Goal: Check status: Check status

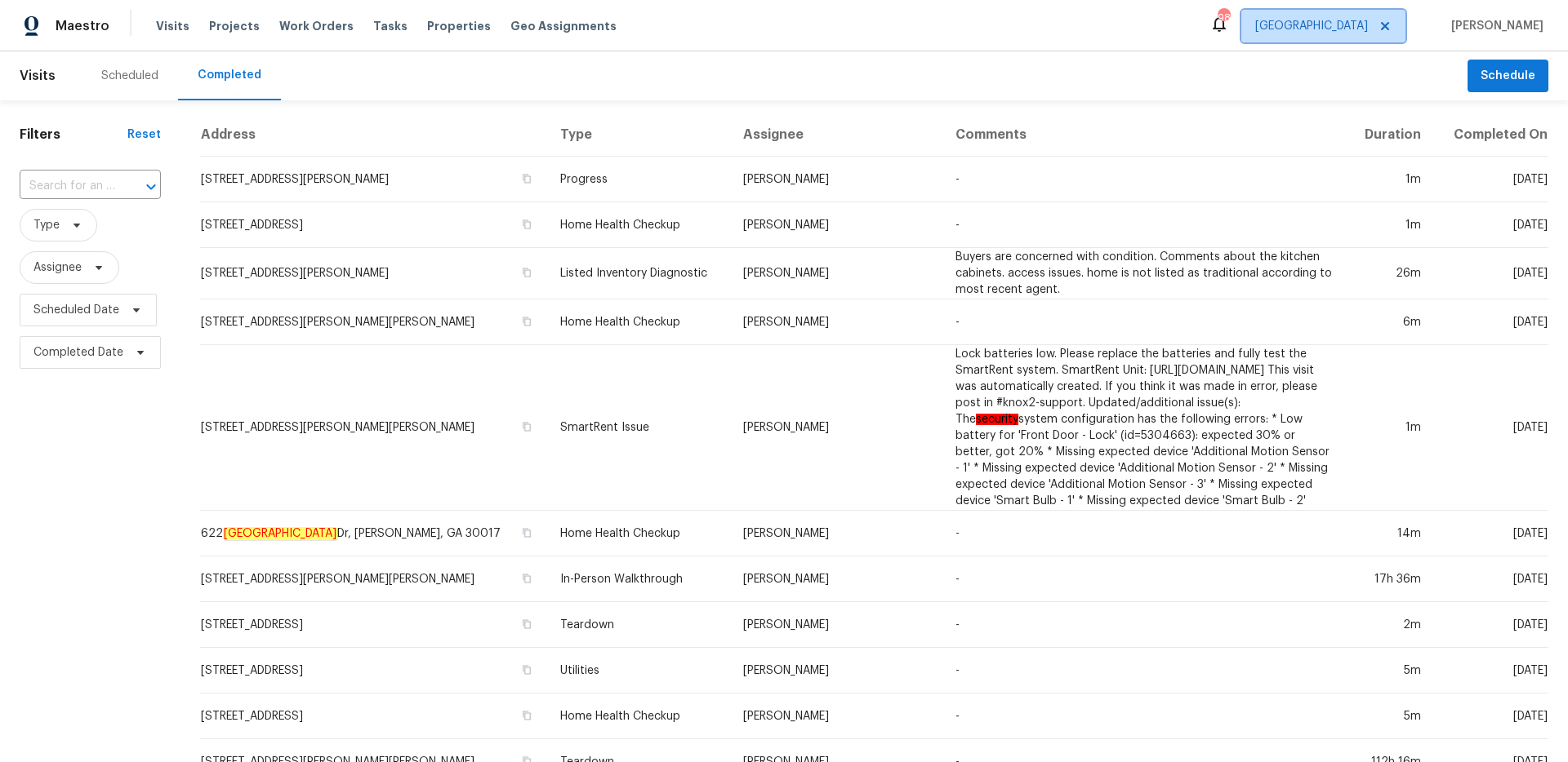
click at [1356, 29] on span "[GEOGRAPHIC_DATA]" at bounding box center [1323, 26] width 164 height 32
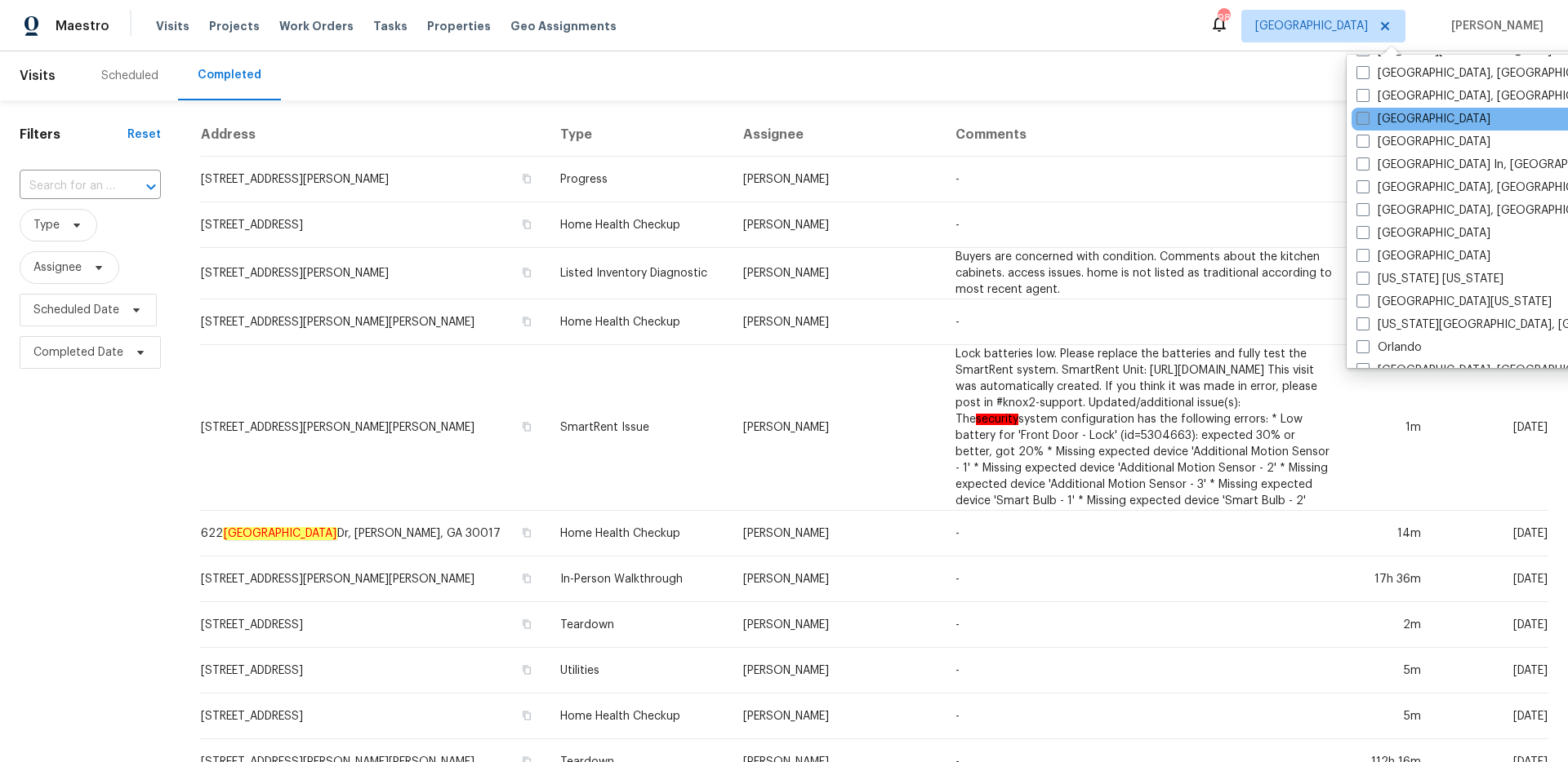
scroll to position [800, 0]
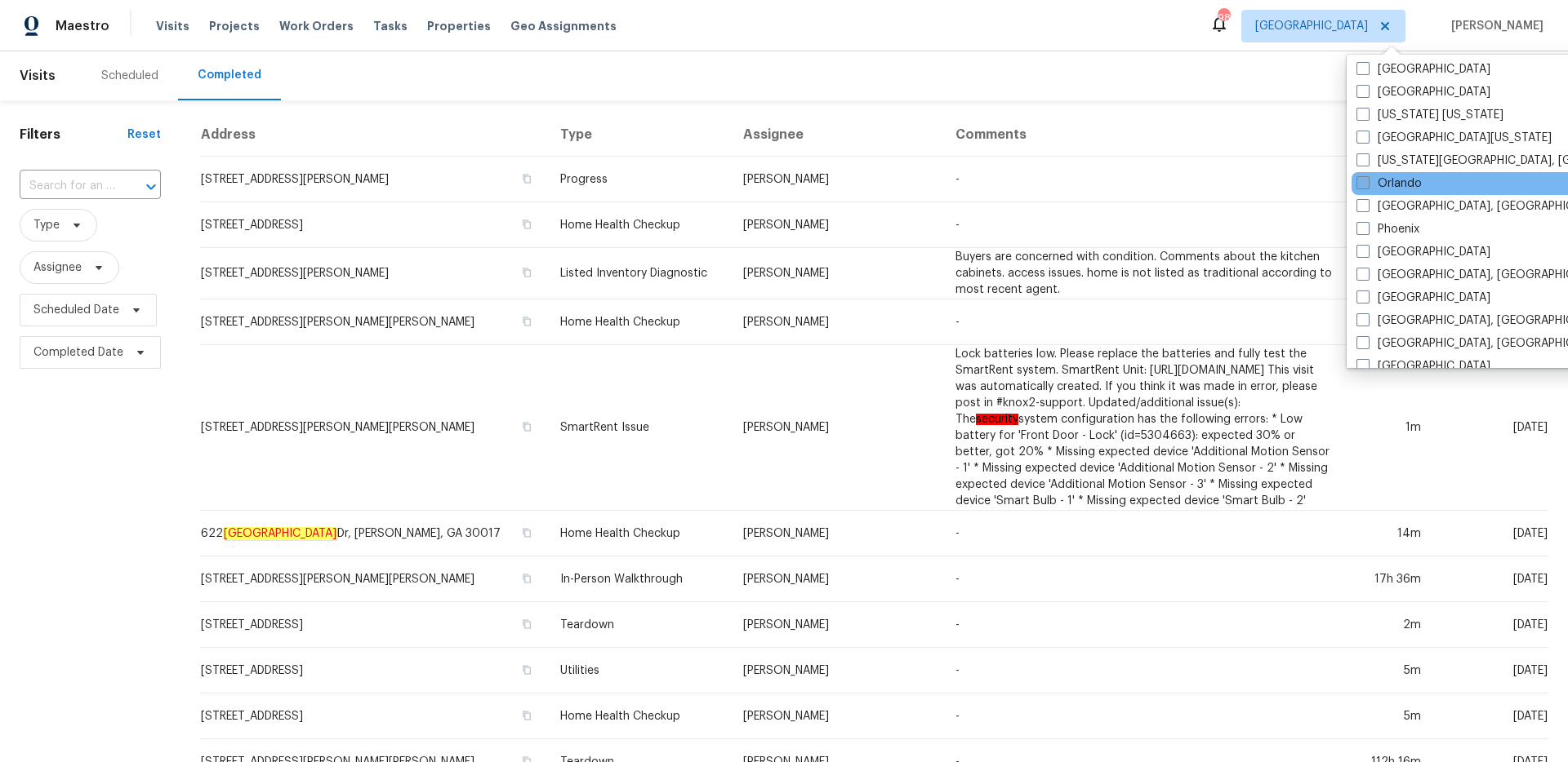
click at [1363, 186] on span at bounding box center [1362, 182] width 13 height 13
click at [1363, 186] on input "Orlando" at bounding box center [1361, 180] width 10 height 10
checkbox input "true"
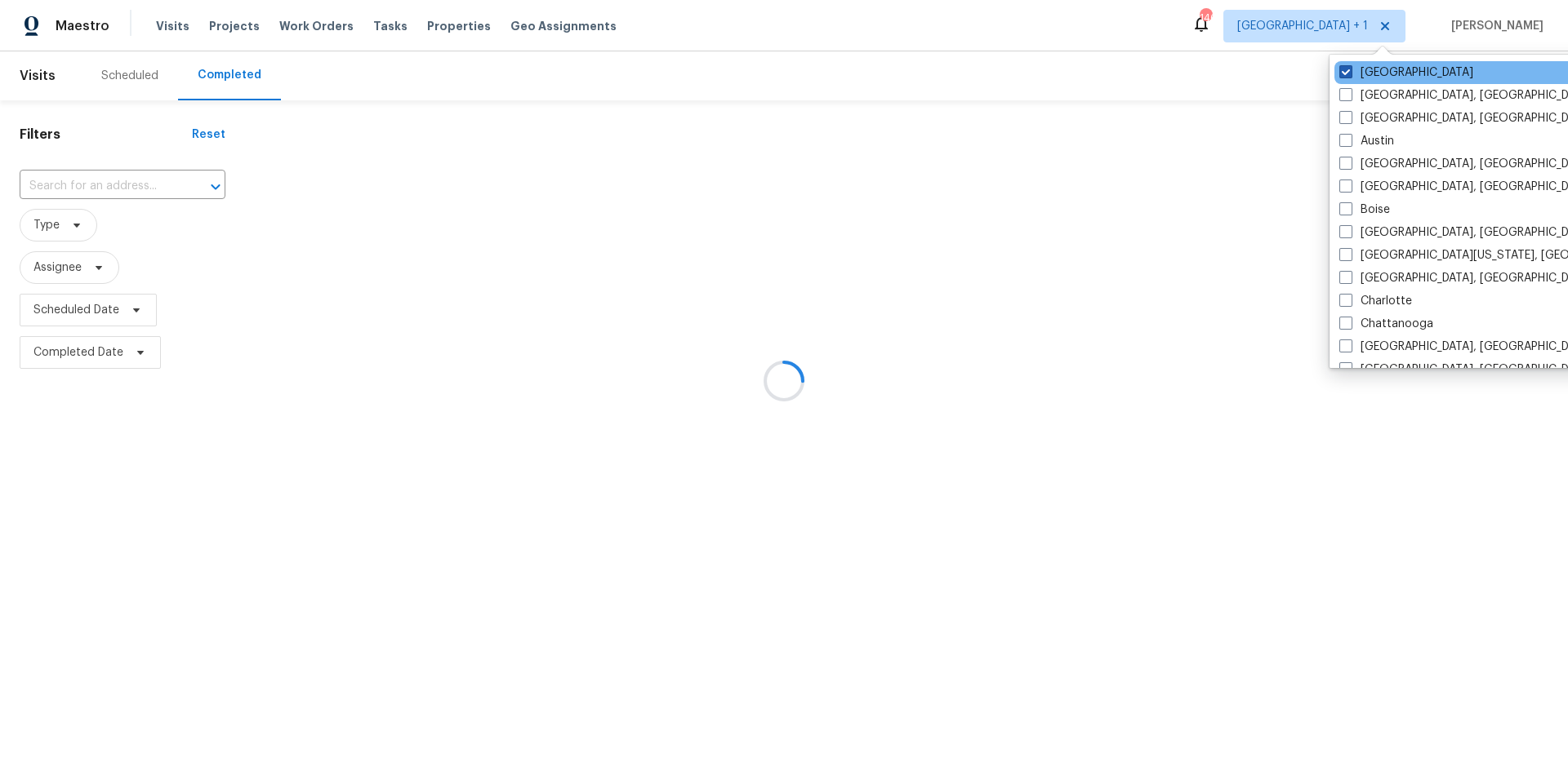
click at [1358, 75] on label "[GEOGRAPHIC_DATA]" at bounding box center [1405, 72] width 134 height 16
click at [1350, 75] on input "[GEOGRAPHIC_DATA]" at bounding box center [1344, 70] width 10 height 10
checkbox input "false"
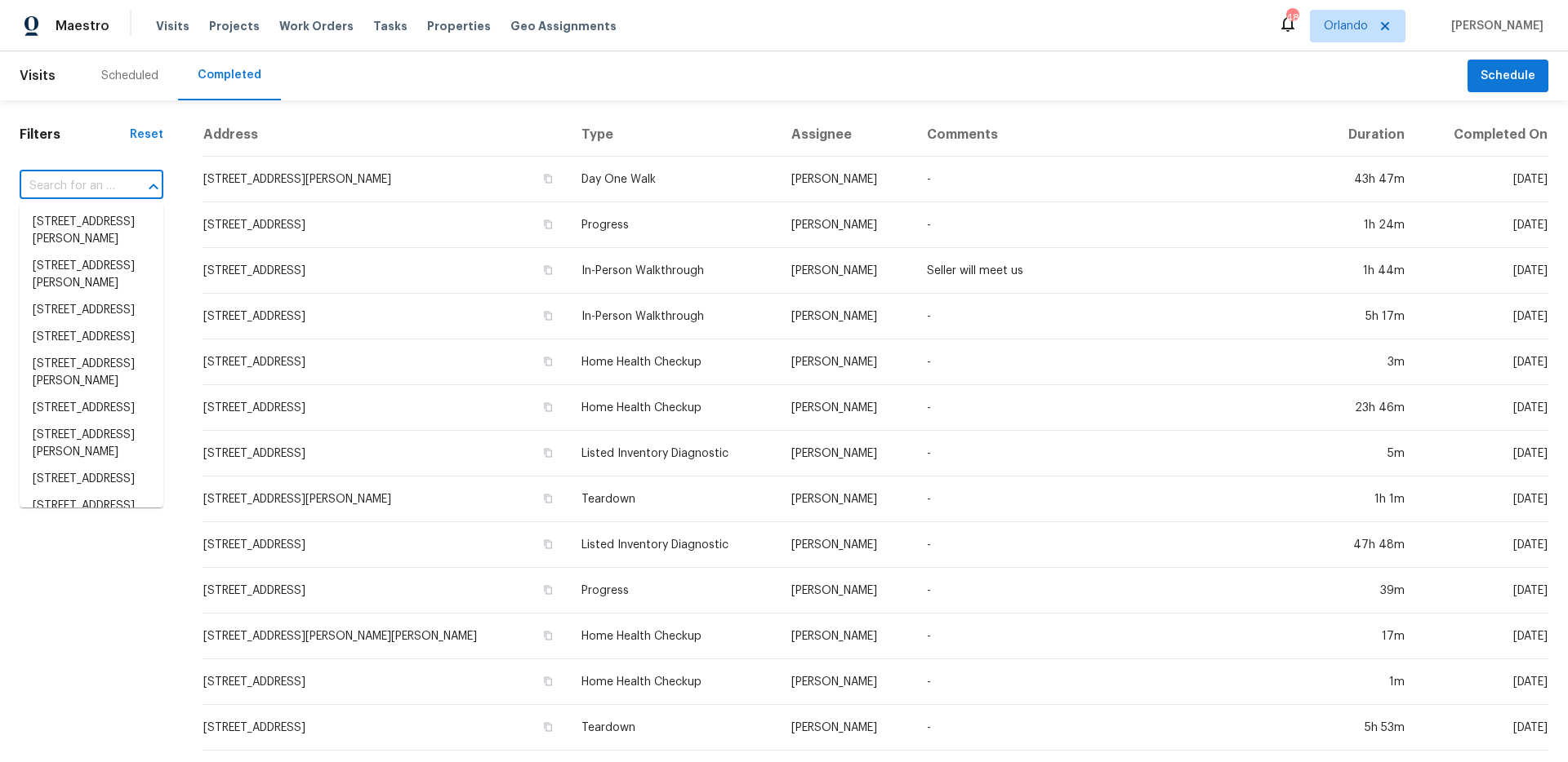
click at [82, 182] on input "text" at bounding box center [68, 186] width 98 height 26
paste input "[STREET_ADDRESS][PERSON_NAME]"
type input "[STREET_ADDRESS][PERSON_NAME]"
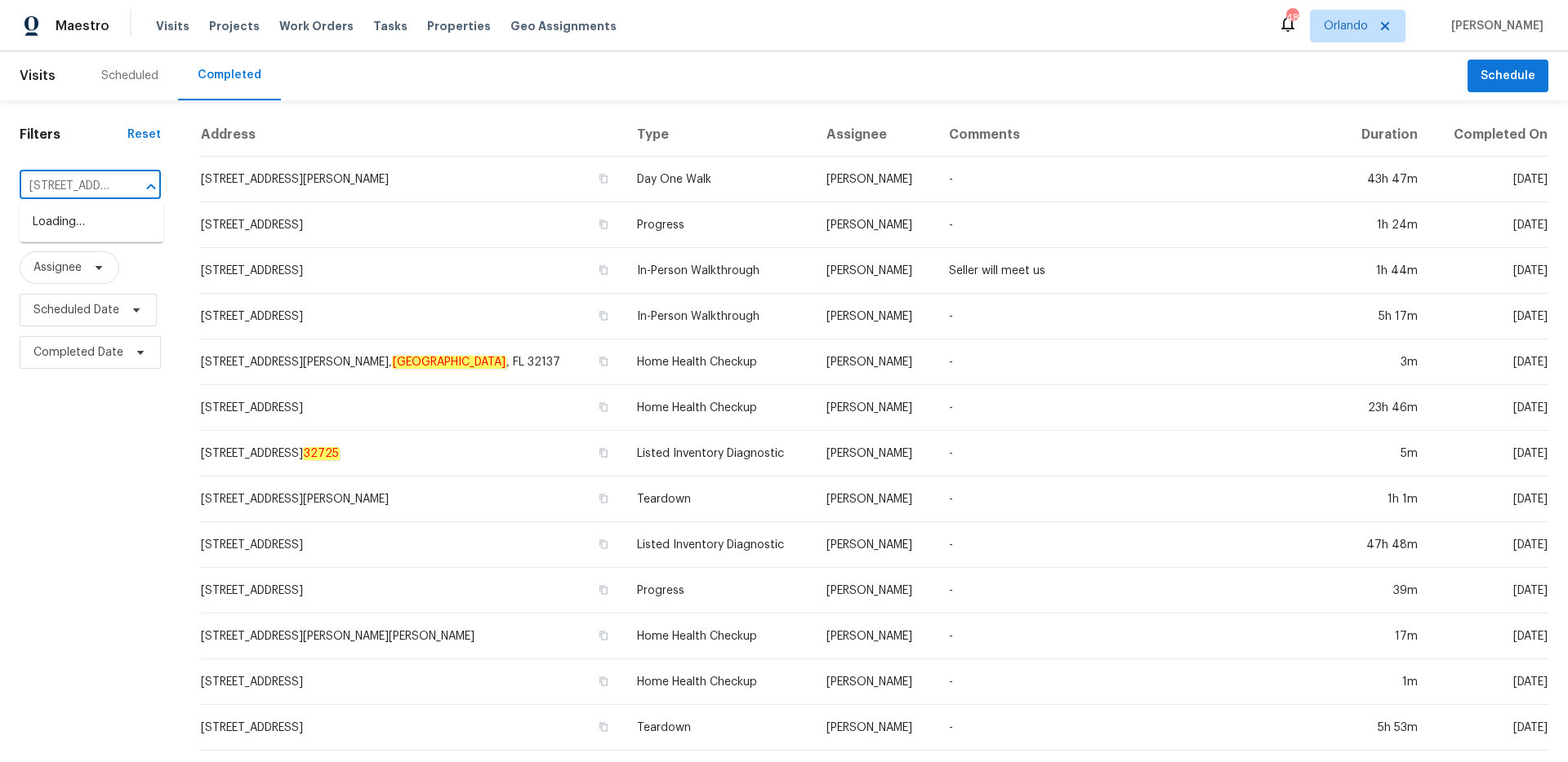
scroll to position [0, 33]
click at [85, 215] on li "[STREET_ADDRESS][PERSON_NAME]" at bounding box center [91, 231] width 144 height 44
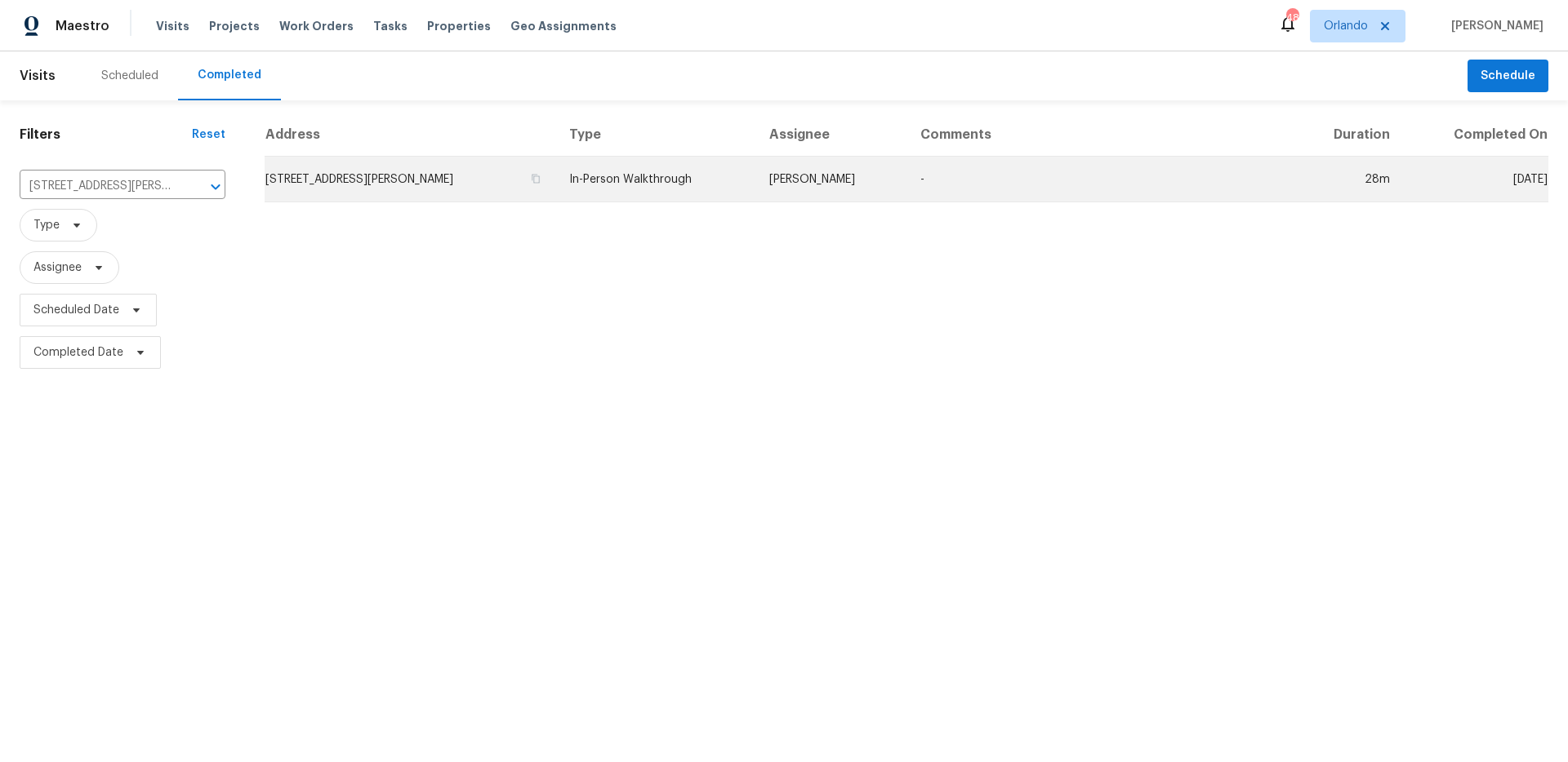
click at [678, 192] on td "In-Person Walkthrough" at bounding box center [656, 180] width 200 height 46
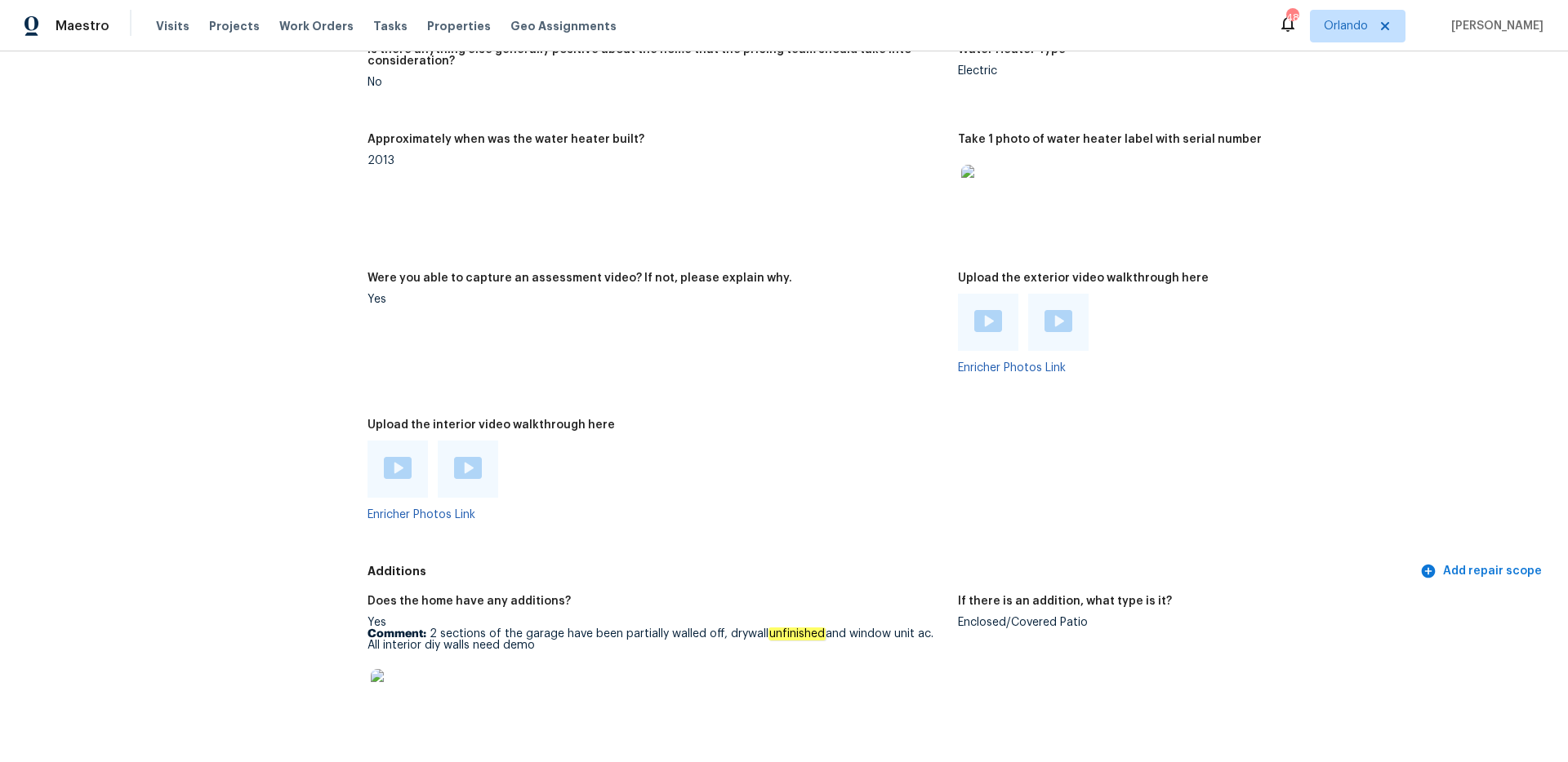
scroll to position [3079, 0]
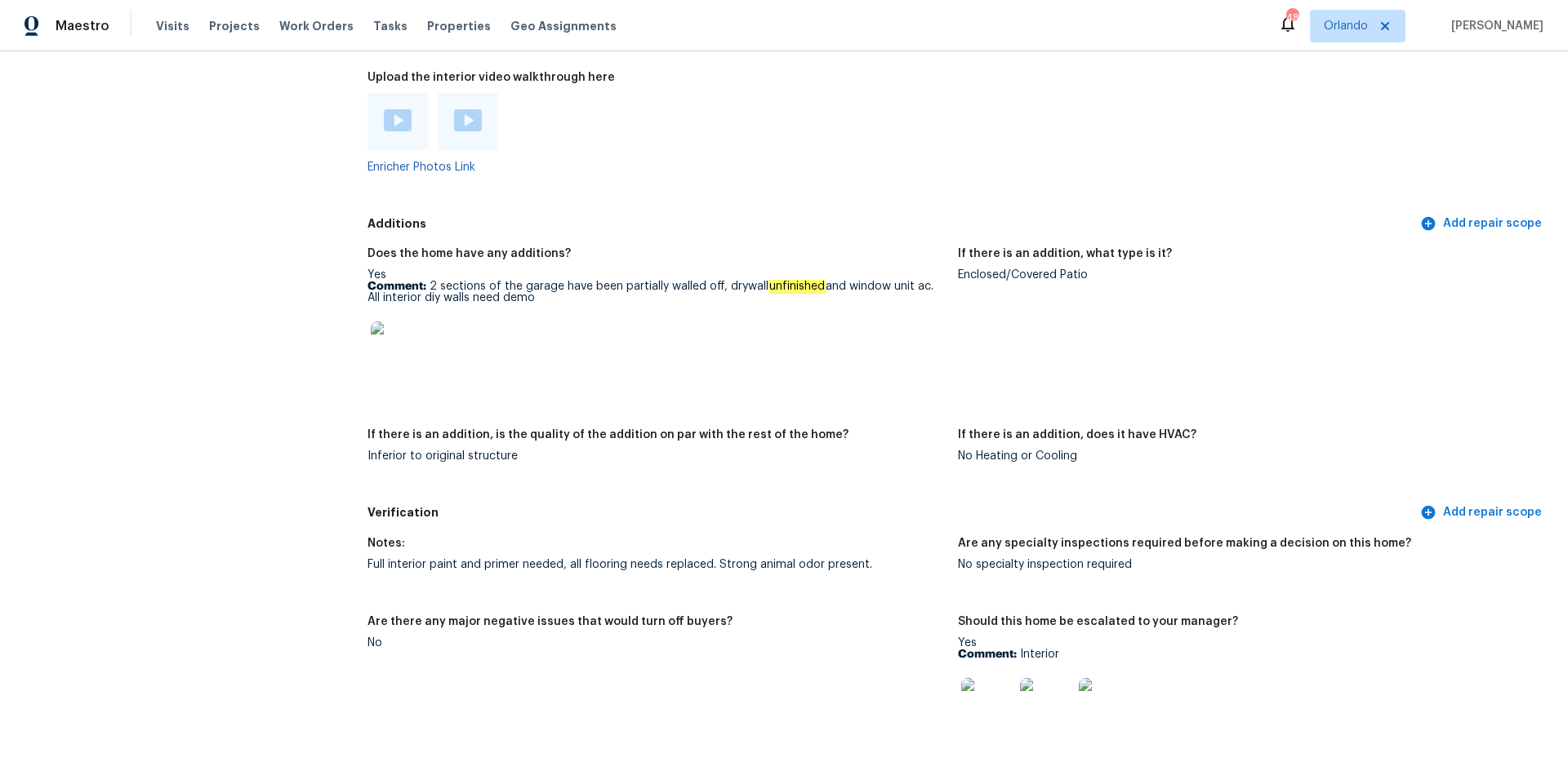
click at [408, 347] on img at bounding box center [396, 347] width 52 height 52
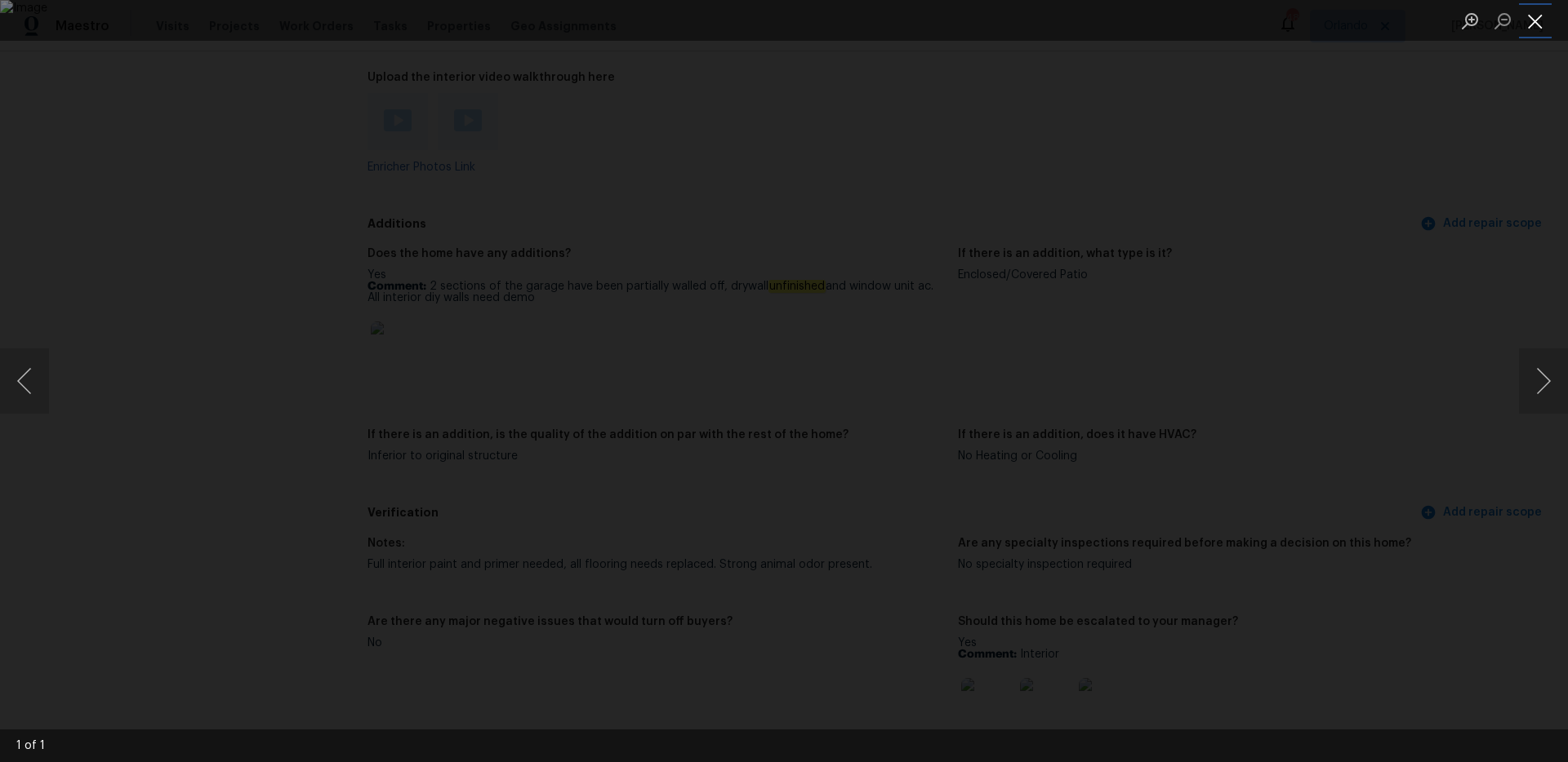
click at [1532, 20] on button "Close lightbox" at bounding box center [1535, 21] width 32 height 29
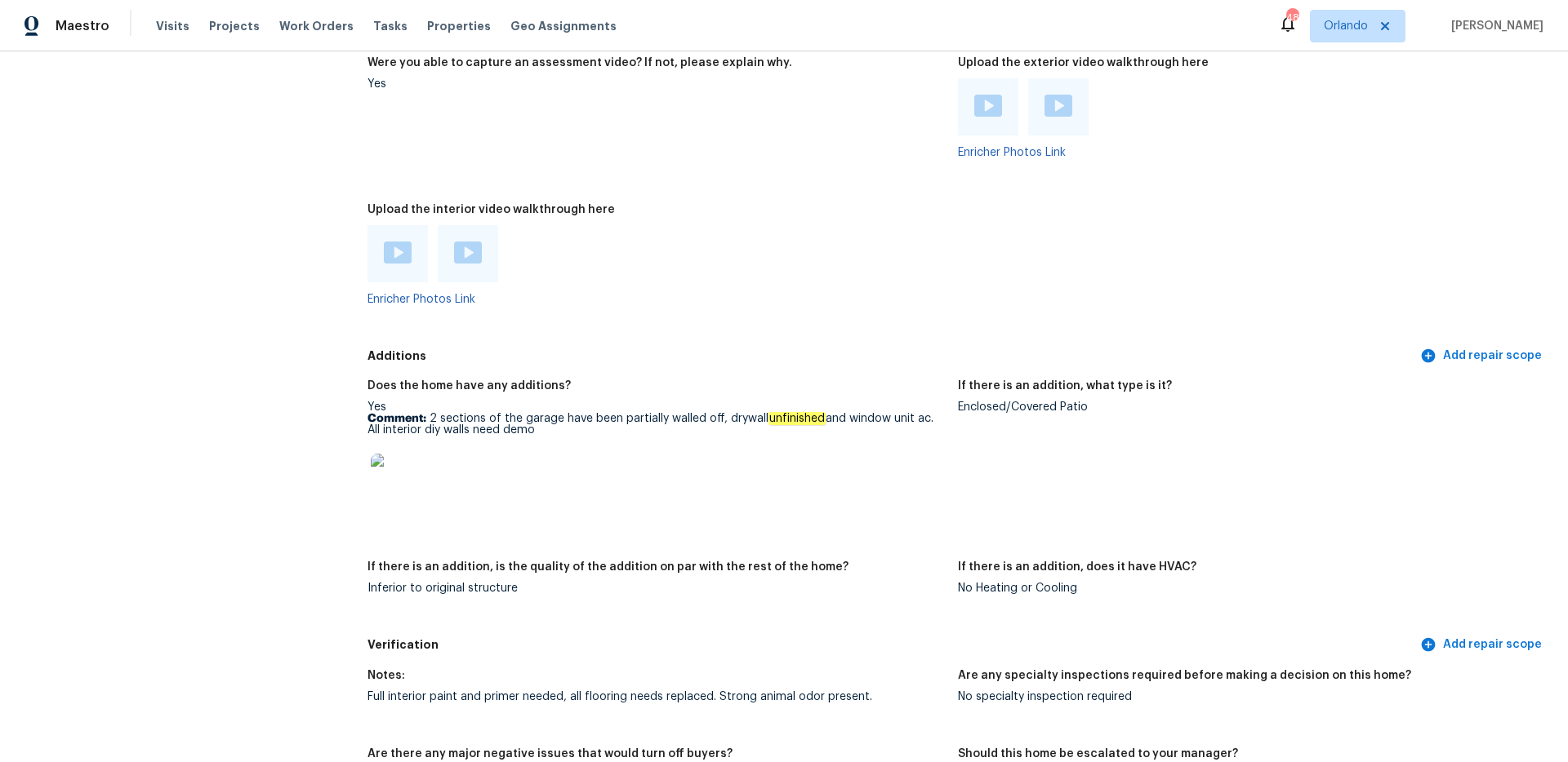
scroll to position [2942, 0]
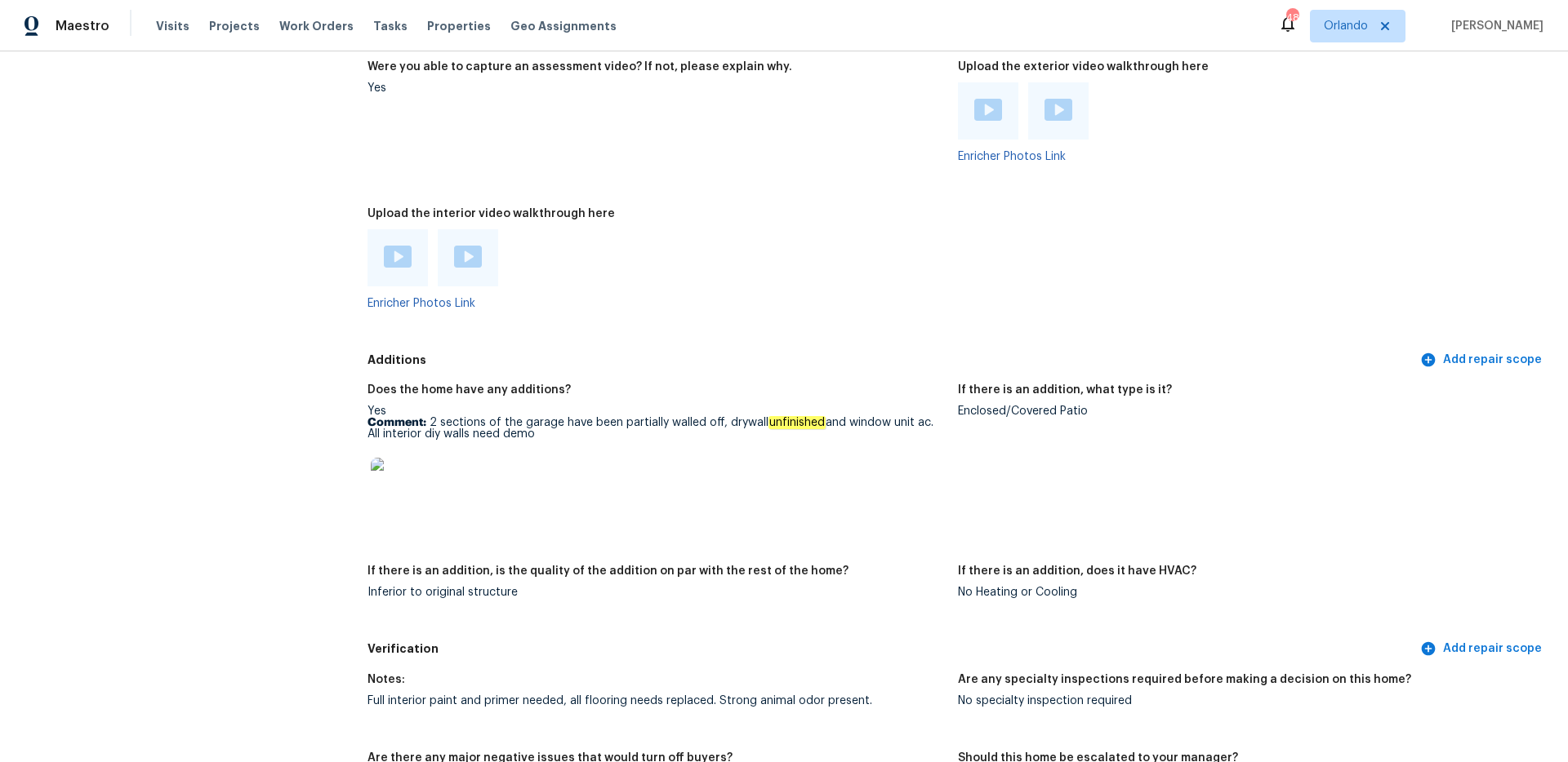
click at [404, 246] on img at bounding box center [398, 257] width 28 height 22
click at [462, 246] on img at bounding box center [468, 257] width 28 height 22
